Goal: Find contact information: Obtain details needed to contact an individual or organization

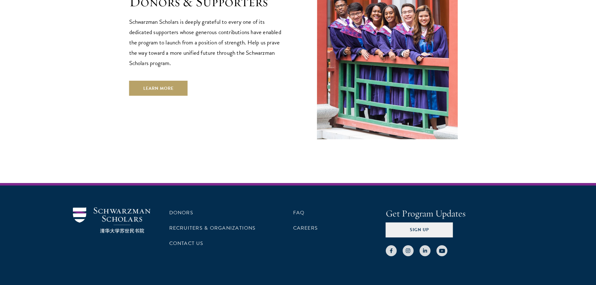
scroll to position [1800, 0]
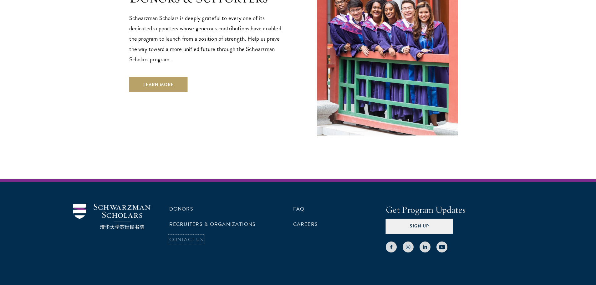
click at [188, 236] on link "Contact Us" at bounding box center [186, 240] width 34 height 8
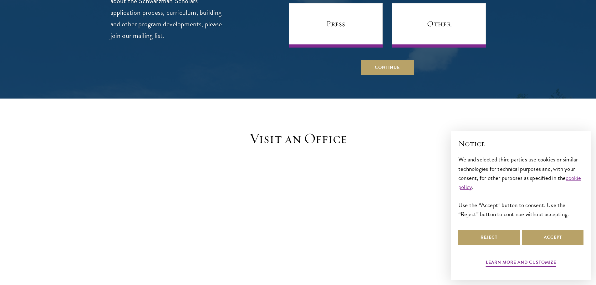
scroll to position [469, 0]
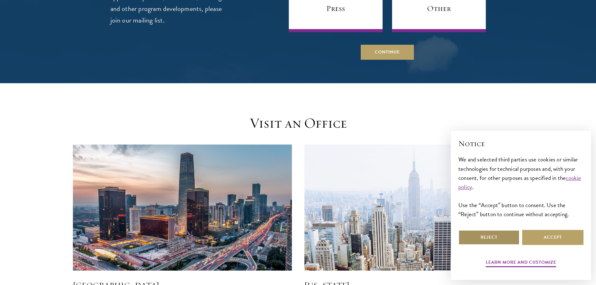
click at [484, 238] on button "Reject" at bounding box center [488, 237] width 61 height 15
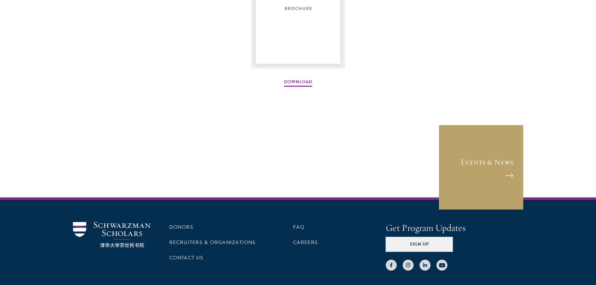
scroll to position [970, 0]
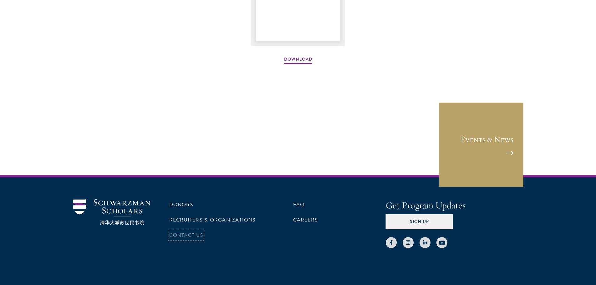
click at [179, 235] on link "Contact Us" at bounding box center [186, 235] width 34 height 8
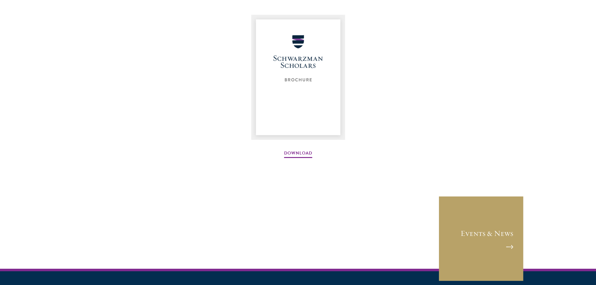
scroll to position [998, 0]
